Goal: Navigation & Orientation: Find specific page/section

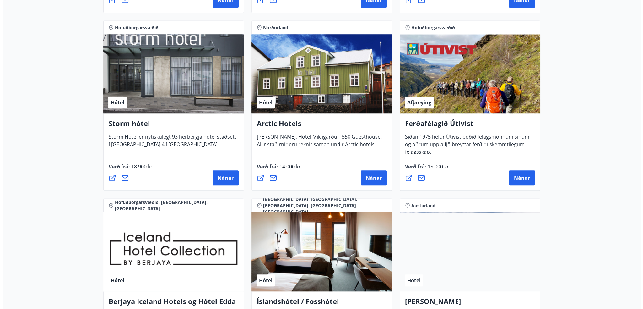
scroll to position [660, 0]
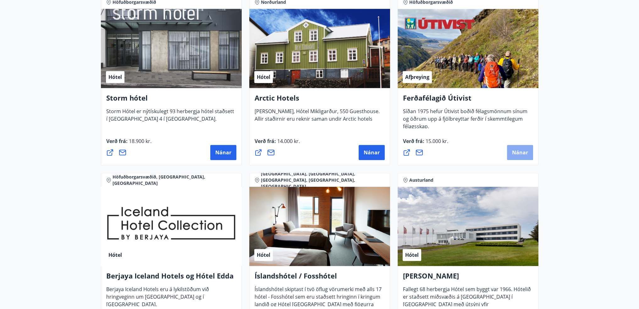
click at [525, 154] on span "Nánar" at bounding box center [520, 152] width 16 height 7
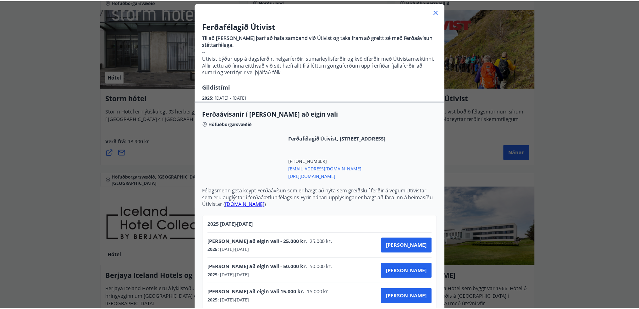
scroll to position [0, 0]
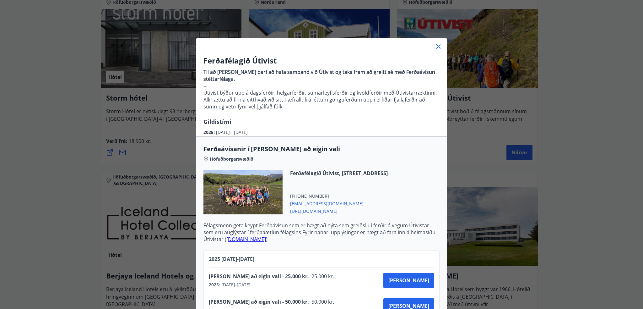
click at [438, 47] on icon at bounding box center [439, 47] width 8 height 8
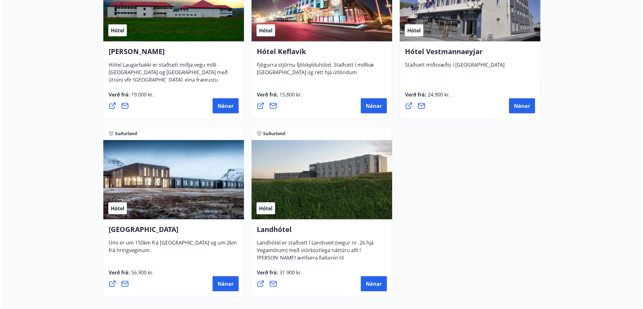
scroll to position [1569, 0]
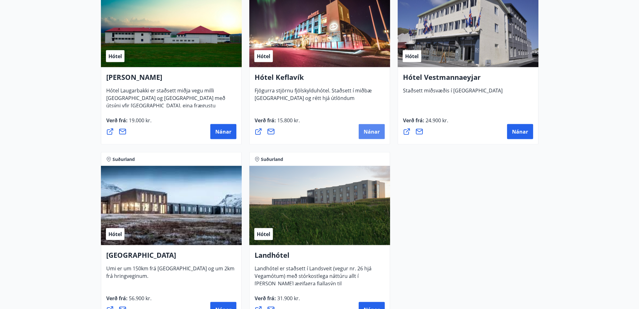
click at [370, 132] on span "Nánar" at bounding box center [371, 131] width 16 height 7
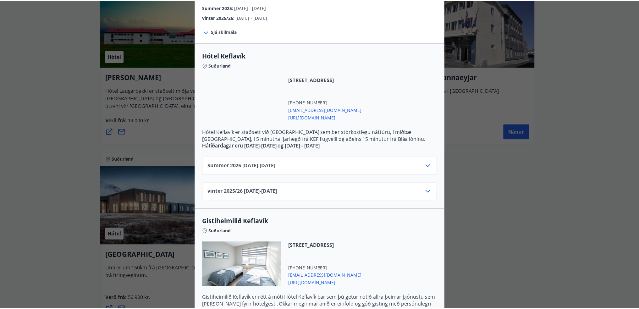
scroll to position [9, 0]
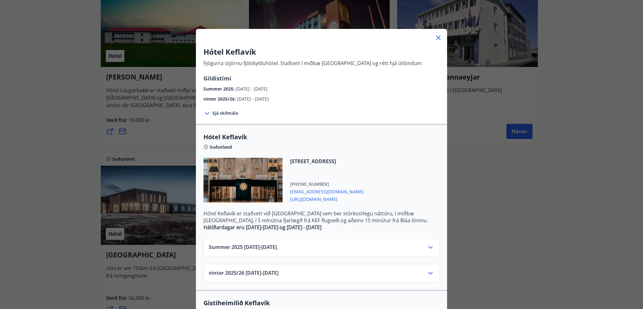
click at [436, 40] on icon at bounding box center [439, 38] width 8 height 8
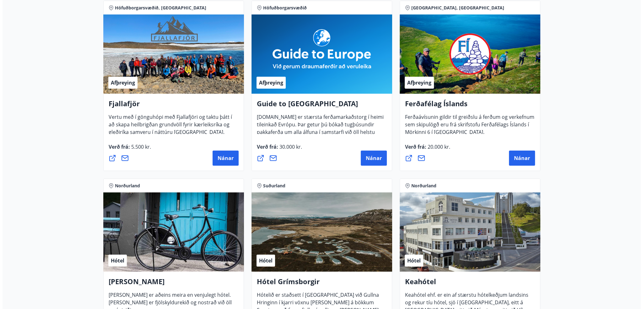
scroll to position [126, 0]
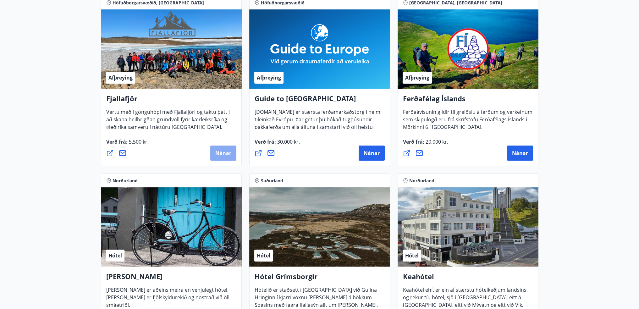
click at [213, 153] on button "Nánar" at bounding box center [223, 152] width 26 height 15
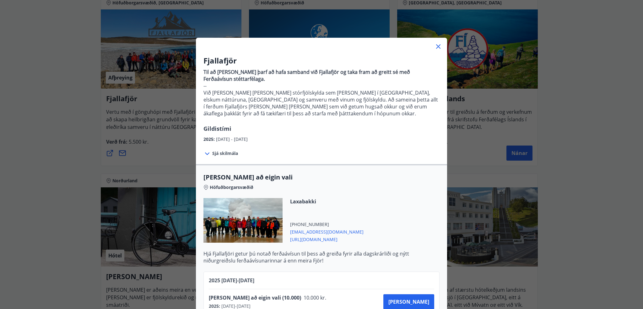
click at [205, 153] on icon at bounding box center [208, 154] width 8 height 8
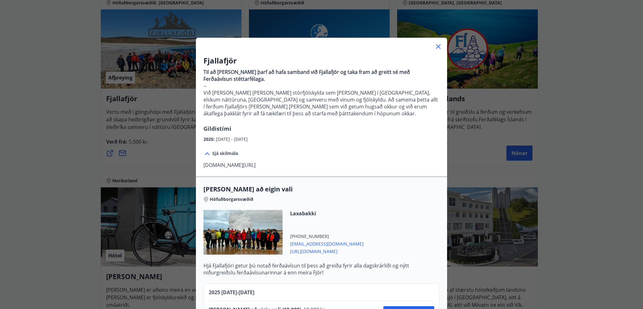
click at [205, 153] on icon at bounding box center [207, 153] width 4 height 3
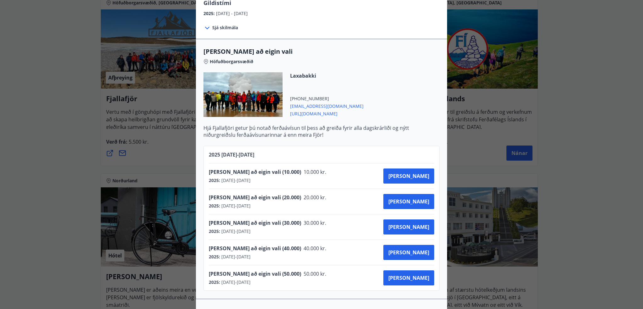
drag, startPoint x: 328, startPoint y: 114, endPoint x: 324, endPoint y: 113, distance: 4.4
click at [324, 113] on span "[URL][DOMAIN_NAME]" at bounding box center [326, 113] width 73 height 8
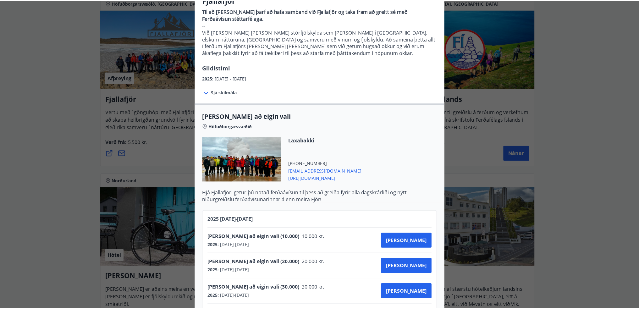
scroll to position [0, 0]
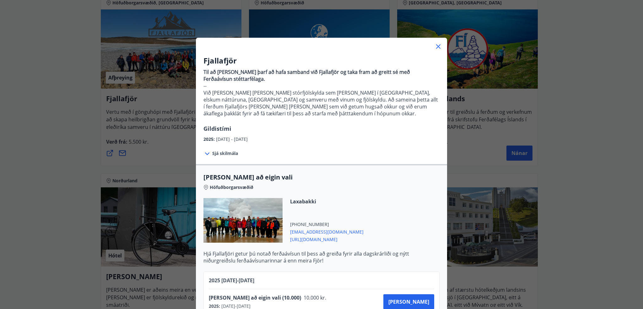
click at [438, 48] on icon at bounding box center [439, 47] width 8 height 8
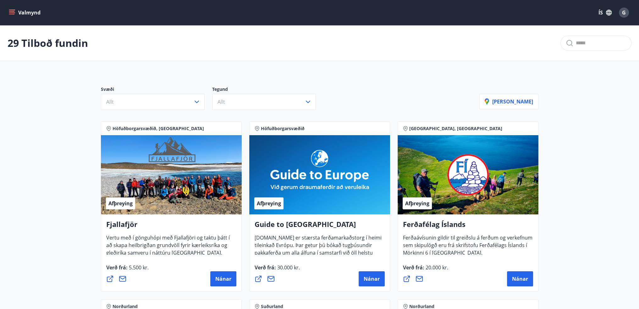
click at [18, 11] on button "Valmynd" at bounding box center [25, 12] width 35 height 11
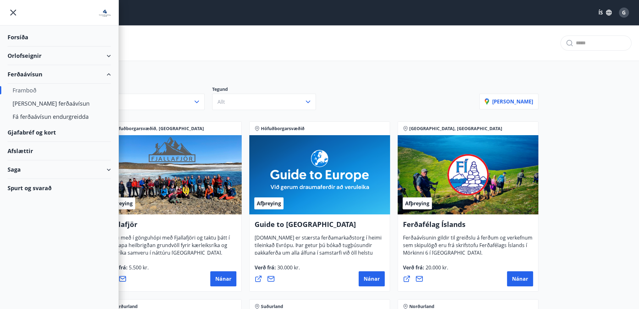
click at [29, 149] on div "Afslættir" at bounding box center [59, 151] width 103 height 19
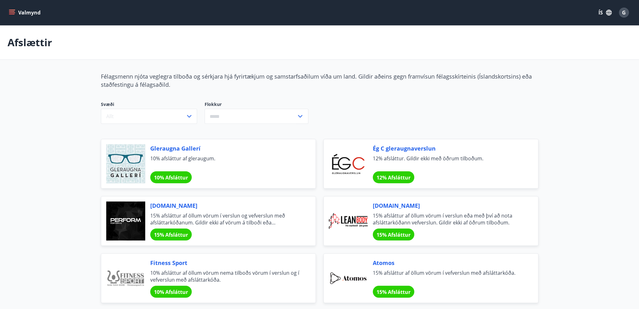
click at [8, 11] on button "Valmynd" at bounding box center [25, 12] width 35 height 11
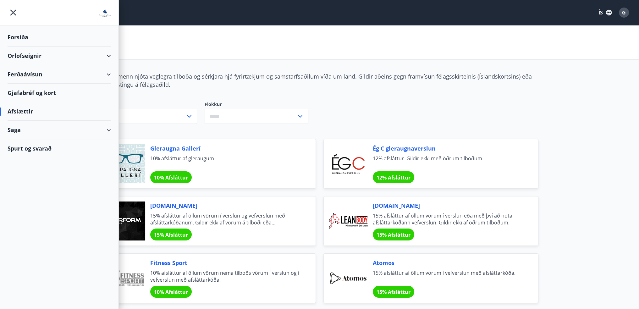
click at [74, 82] on div "Ferðaávísun" at bounding box center [59, 74] width 103 height 19
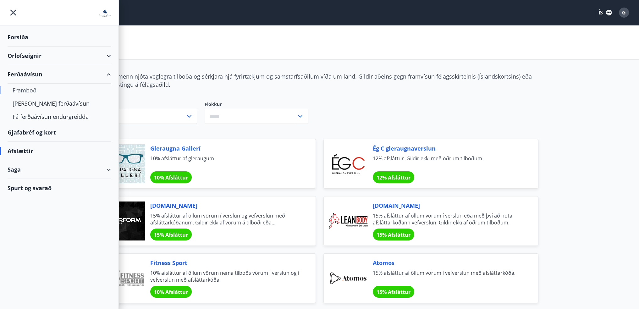
click at [37, 92] on div "Framboð" at bounding box center [59, 90] width 93 height 13
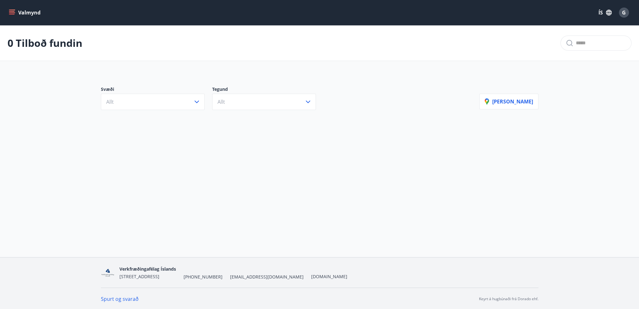
click at [33, 11] on button "Valmynd" at bounding box center [25, 12] width 35 height 11
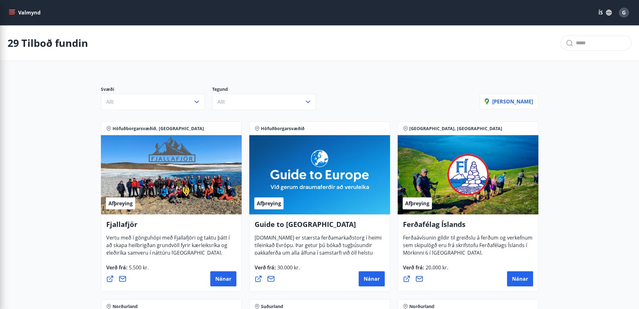
click at [14, 13] on icon "menu" at bounding box center [12, 12] width 7 height 1
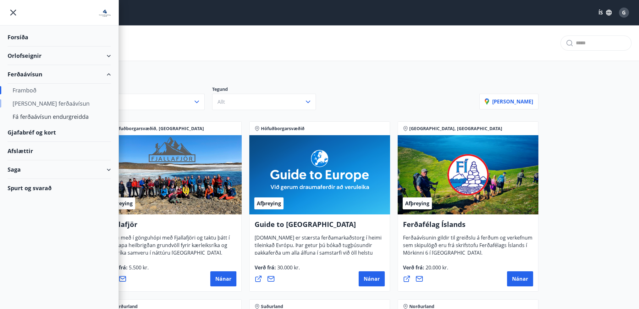
click at [47, 101] on div "[PERSON_NAME] ferðaávísun" at bounding box center [59, 103] width 93 height 13
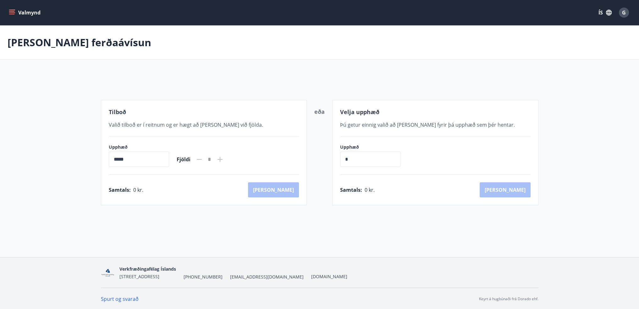
click at [13, 14] on icon "menu" at bounding box center [12, 14] width 6 height 1
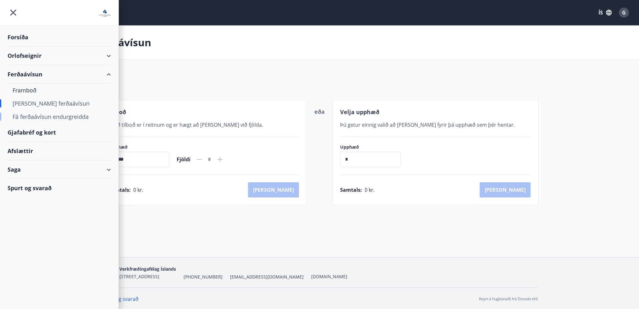
click at [54, 116] on div "Fá ferðaávísun endurgreidda" at bounding box center [59, 116] width 93 height 13
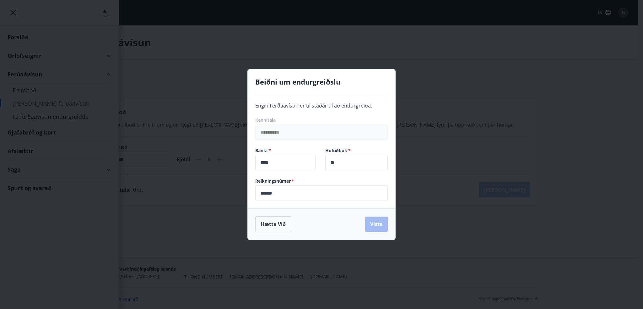
click at [276, 215] on div "Hætta við Vista" at bounding box center [322, 223] width 148 height 31
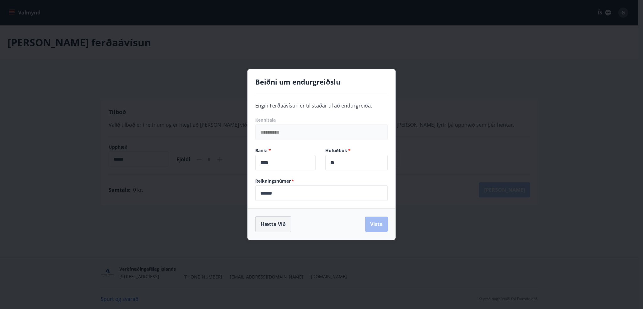
click at [268, 220] on button "Hætta við" at bounding box center [273, 224] width 36 height 16
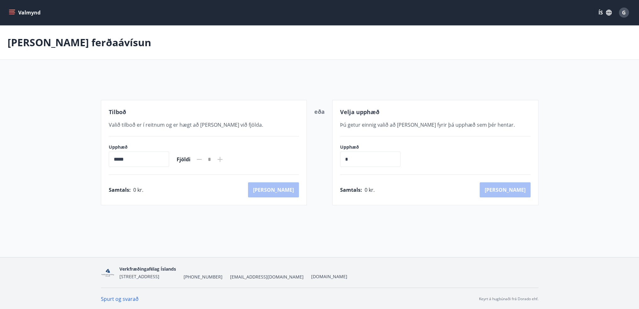
click at [5, 15] on div "Valmynd ÍS G" at bounding box center [319, 12] width 639 height 25
click at [14, 14] on icon "menu" at bounding box center [12, 12] width 6 height 6
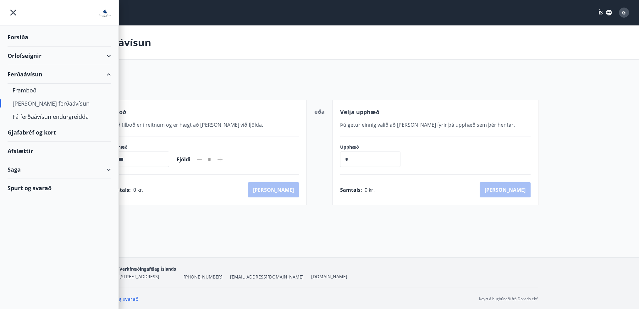
click at [52, 190] on div "Spurt og svarað" at bounding box center [59, 188] width 103 height 18
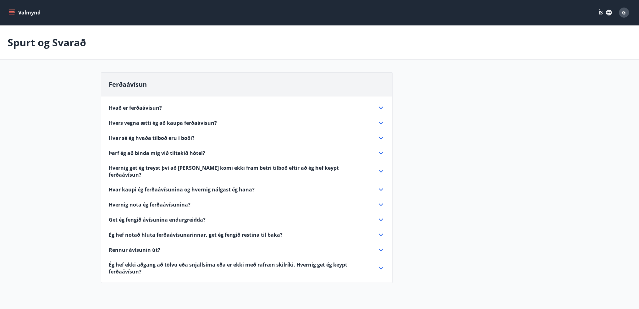
click at [147, 109] on span "Hvað er ferðaávísun?" at bounding box center [135, 107] width 53 height 7
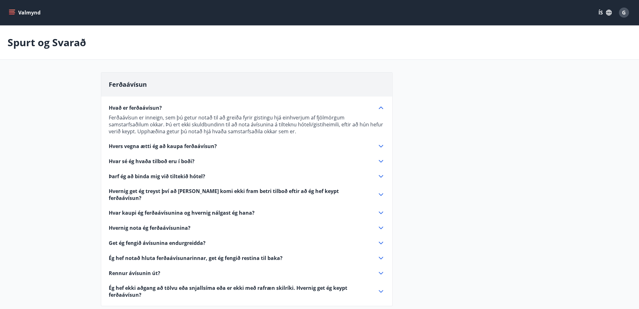
scroll to position [31, 0]
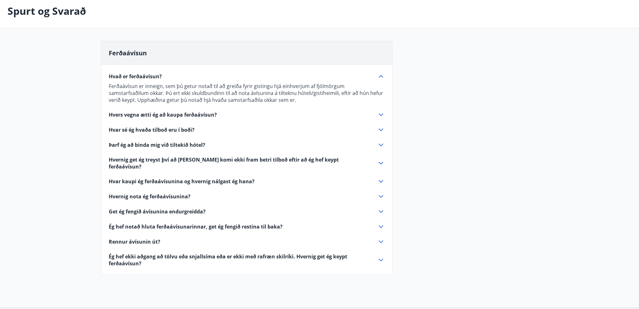
click at [206, 117] on span "Hvers vegna ætti ég að kaupa ferðaávísun?" at bounding box center [163, 114] width 108 height 7
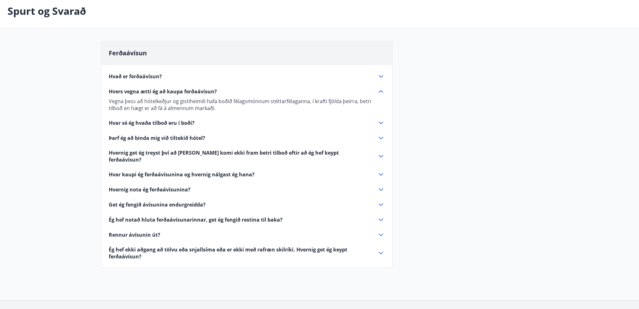
click at [180, 124] on span "Hvar sé ég hvaða tilboð eru í boði?" at bounding box center [152, 122] width 86 height 7
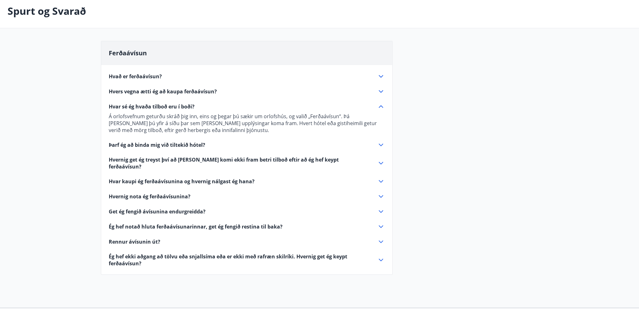
click at [188, 163] on span "Hvernig get ég treyst því að [PERSON_NAME] komi ekki fram betri tilboð eftir að…" at bounding box center [239, 163] width 261 height 14
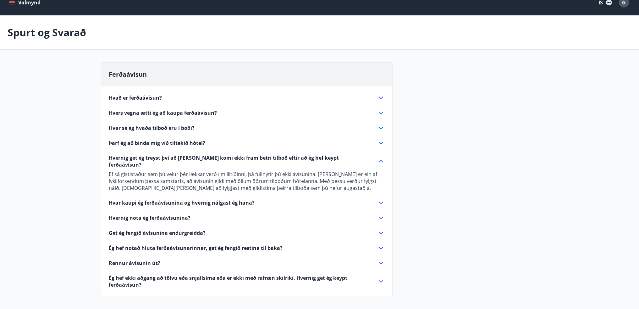
scroll to position [0, 0]
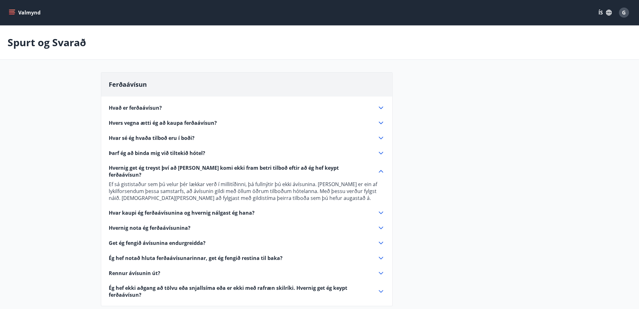
click at [14, 14] on icon "menu" at bounding box center [12, 12] width 6 height 6
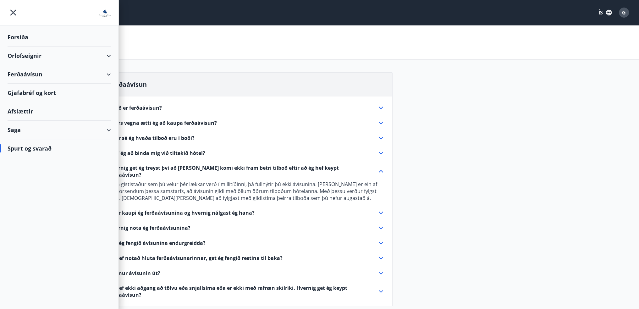
click at [51, 76] on div "Ferðaávísun" at bounding box center [59, 74] width 103 height 19
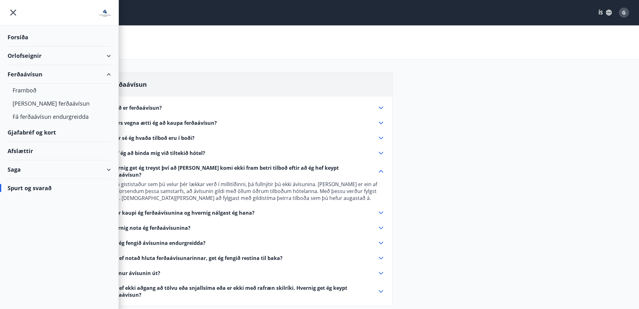
click at [68, 165] on div "Saga" at bounding box center [59, 169] width 103 height 19
click at [38, 185] on div "Ferðaávísun" at bounding box center [59, 185] width 93 height 13
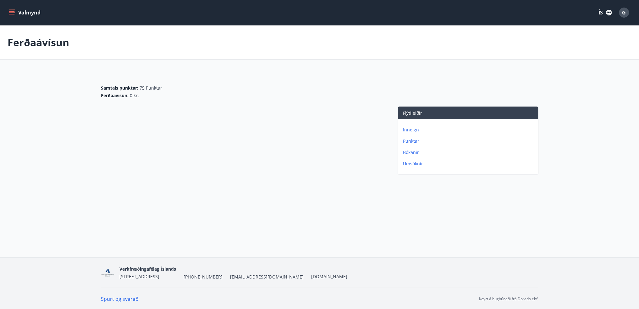
click at [413, 128] on p "Inneign" at bounding box center [469, 130] width 133 height 6
click at [414, 142] on p "Punktar" at bounding box center [469, 141] width 133 height 6
click at [412, 152] on p "Bókanir" at bounding box center [469, 152] width 133 height 6
click at [410, 162] on p "Umsóknir" at bounding box center [469, 163] width 133 height 6
click at [11, 11] on icon "menu" at bounding box center [12, 12] width 6 height 6
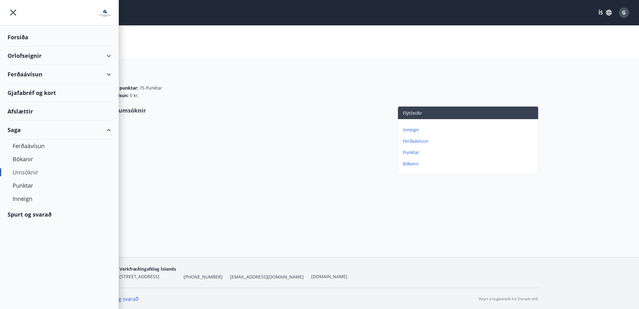
click at [21, 91] on div "Gjafabréf og kort" at bounding box center [59, 93] width 103 height 19
click at [28, 53] on div "Orlofseignir" at bounding box center [59, 55] width 103 height 19
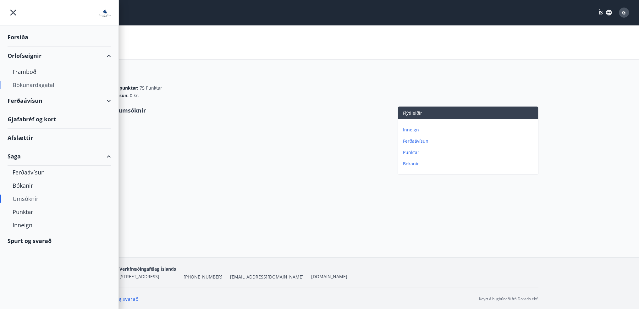
click at [29, 84] on div "Bókunardagatal" at bounding box center [59, 84] width 93 height 13
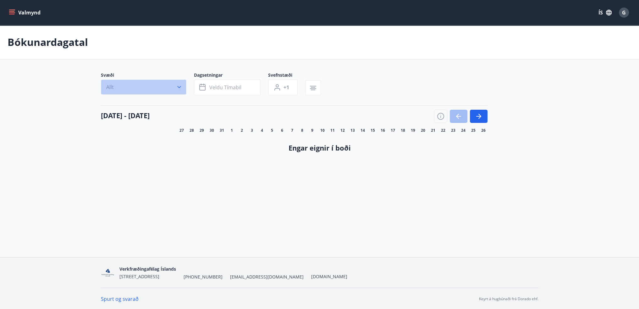
click at [138, 86] on button "Allt" at bounding box center [143, 86] width 85 height 15
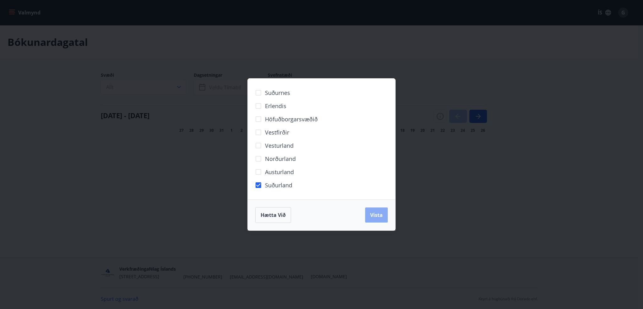
click at [383, 219] on button "Vista" at bounding box center [376, 214] width 23 height 15
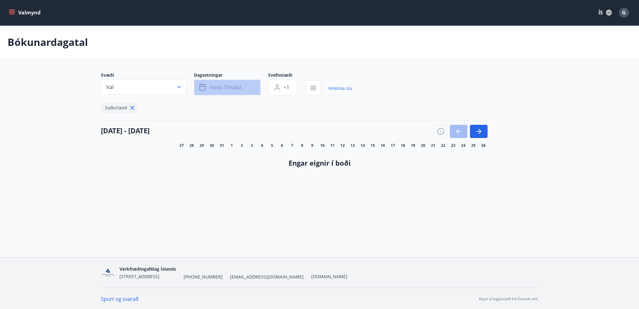
click at [220, 88] on span "Veldu tímabil" at bounding box center [225, 87] width 32 height 7
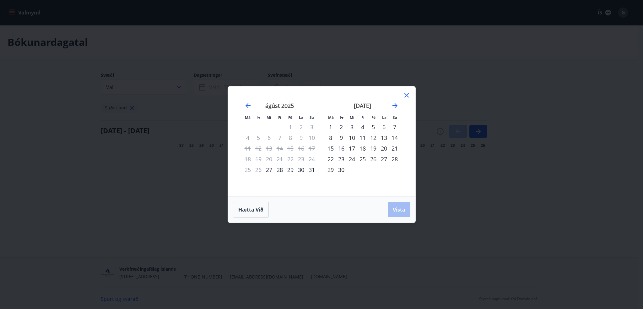
click at [333, 128] on div "1" at bounding box center [330, 127] width 11 height 11
click at [344, 168] on div "30" at bounding box center [341, 169] width 11 height 11
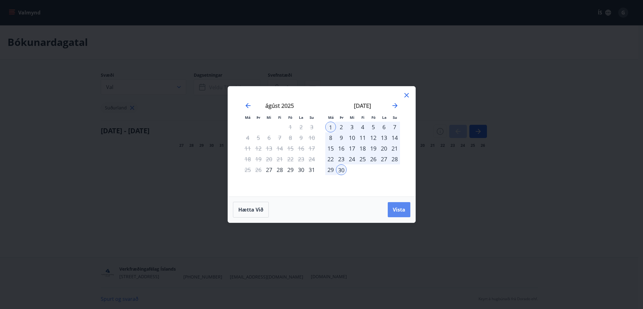
click at [404, 209] on span "Vista" at bounding box center [399, 209] width 13 height 7
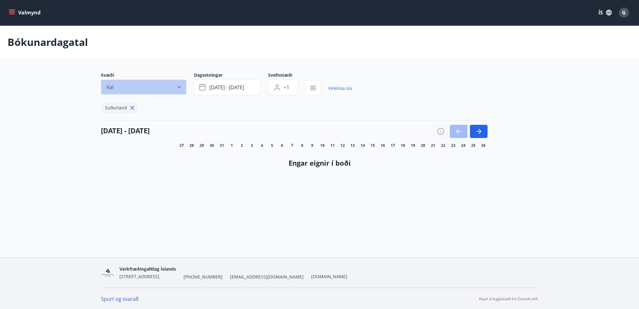
click at [183, 88] on button "Val" at bounding box center [143, 86] width 85 height 15
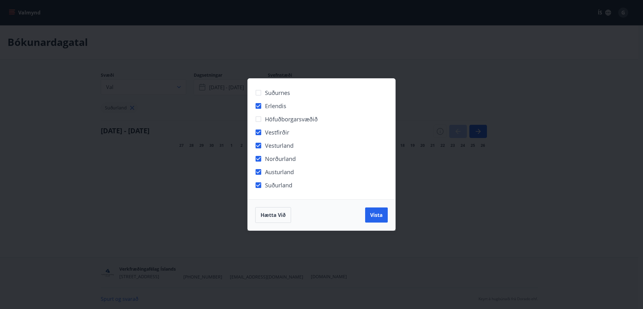
click at [388, 219] on div "Hætta við Vista" at bounding box center [322, 214] width 148 height 31
click at [372, 215] on span "Vista" at bounding box center [376, 214] width 13 height 7
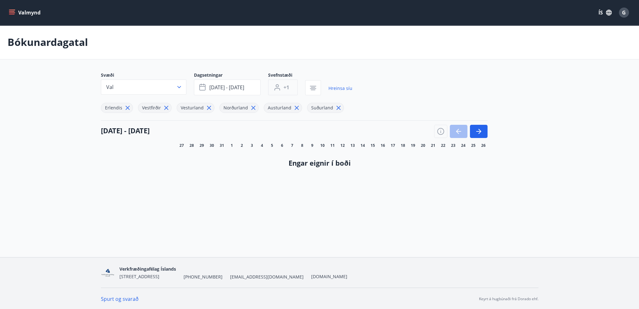
click at [289, 92] on button "+1" at bounding box center [283, 87] width 30 height 16
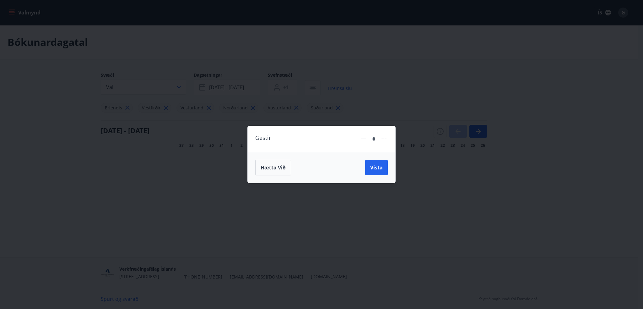
click at [386, 138] on icon at bounding box center [384, 139] width 8 height 8
type input "*"
click at [381, 172] on button "Vista" at bounding box center [376, 167] width 23 height 15
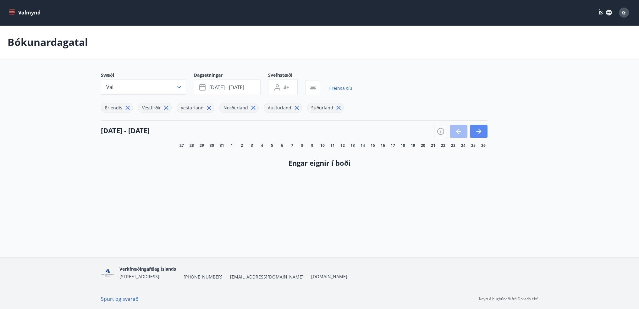
click at [470, 133] on button "button" at bounding box center [479, 131] width 18 height 13
click at [477, 133] on icon "button" at bounding box center [479, 132] width 8 height 8
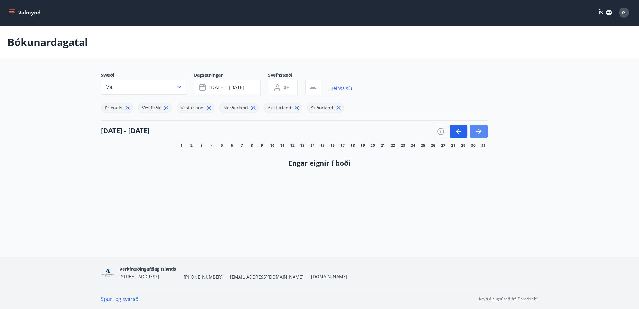
click at [477, 133] on icon "button" at bounding box center [479, 132] width 8 height 8
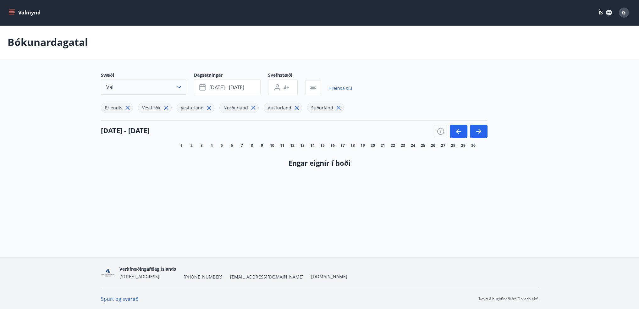
click at [180, 87] on icon "button" at bounding box center [179, 87] width 6 height 6
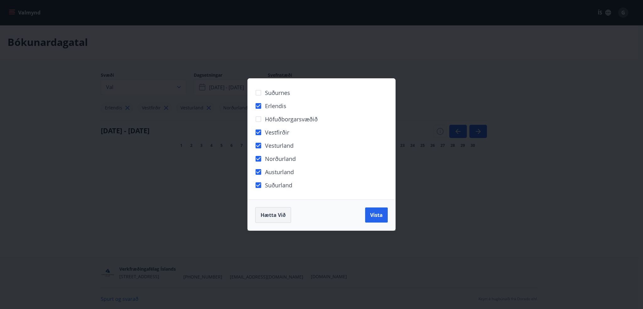
click at [287, 215] on button "Hætta við" at bounding box center [273, 215] width 36 height 16
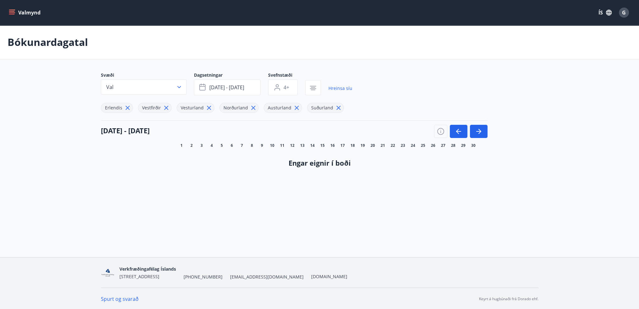
click at [23, 18] on button "Valmynd" at bounding box center [25, 12] width 35 height 11
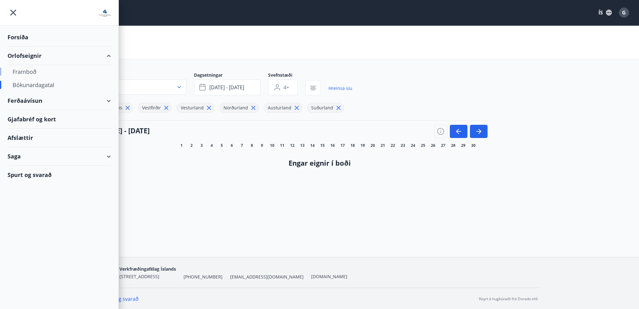
click at [46, 71] on div "Framboð" at bounding box center [59, 71] width 93 height 13
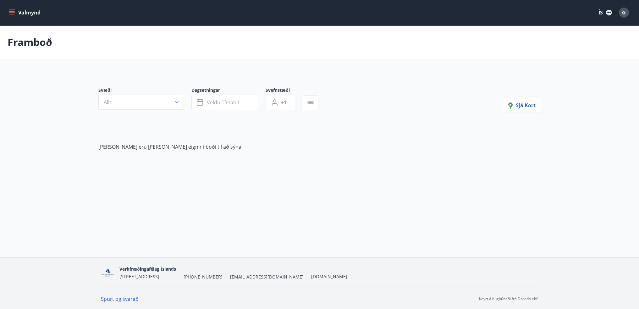
click at [11, 16] on button "Valmynd" at bounding box center [25, 12] width 35 height 11
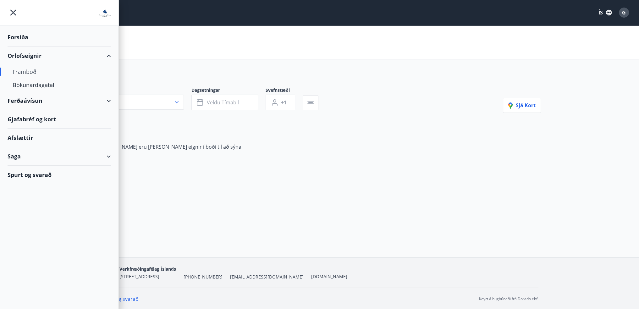
click at [25, 98] on div "Ferðaávísun" at bounding box center [59, 100] width 103 height 19
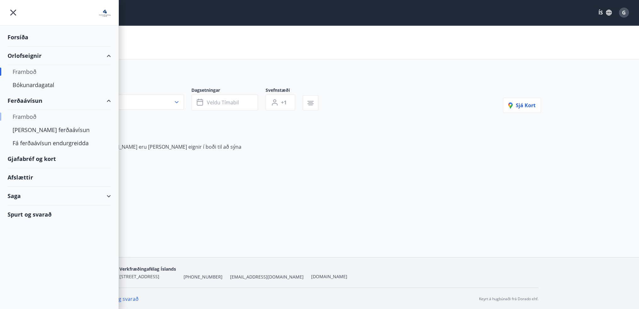
click at [30, 114] on div "Framboð" at bounding box center [59, 116] width 93 height 13
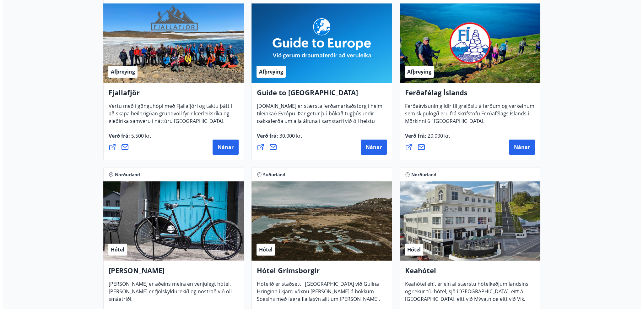
scroll to position [157, 0]
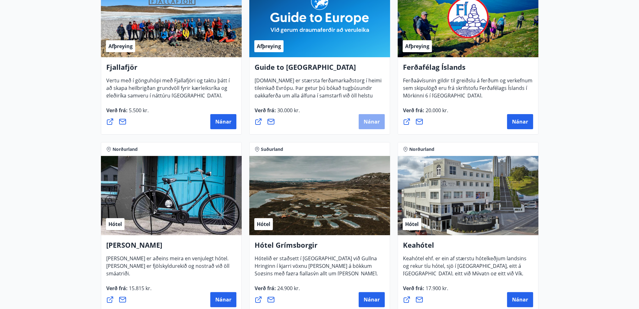
click at [372, 123] on span "Nánar" at bounding box center [371, 121] width 16 height 7
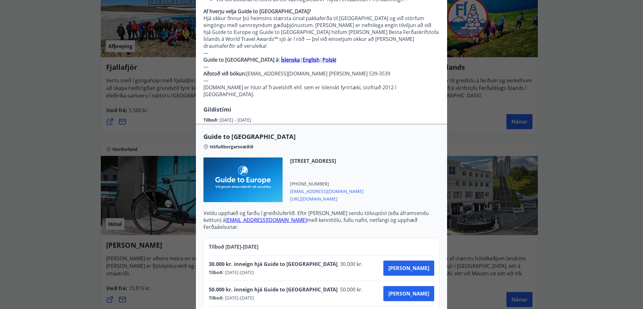
scroll to position [186, 0]
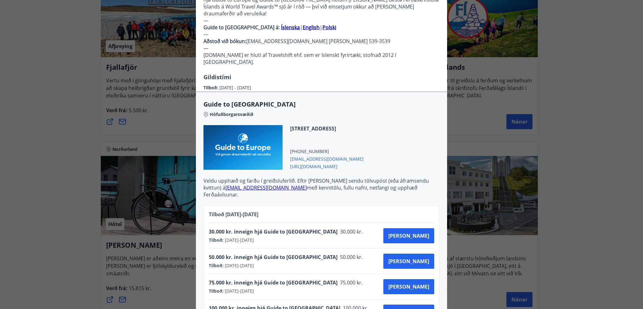
click at [321, 162] on span "[URL][DOMAIN_NAME]" at bounding box center [326, 166] width 73 height 8
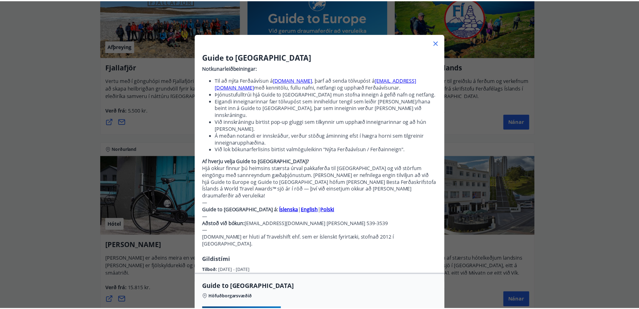
scroll to position [0, 0]
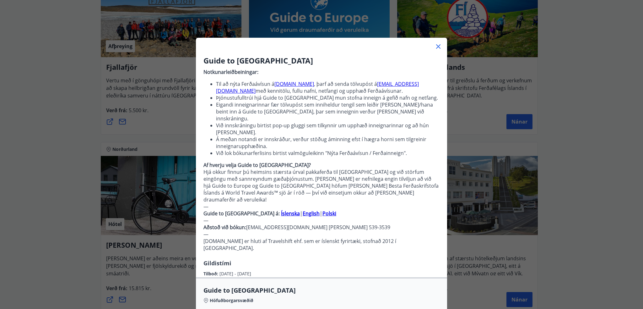
click at [437, 47] on icon at bounding box center [438, 46] width 4 height 4
